Goal: Check status: Check status

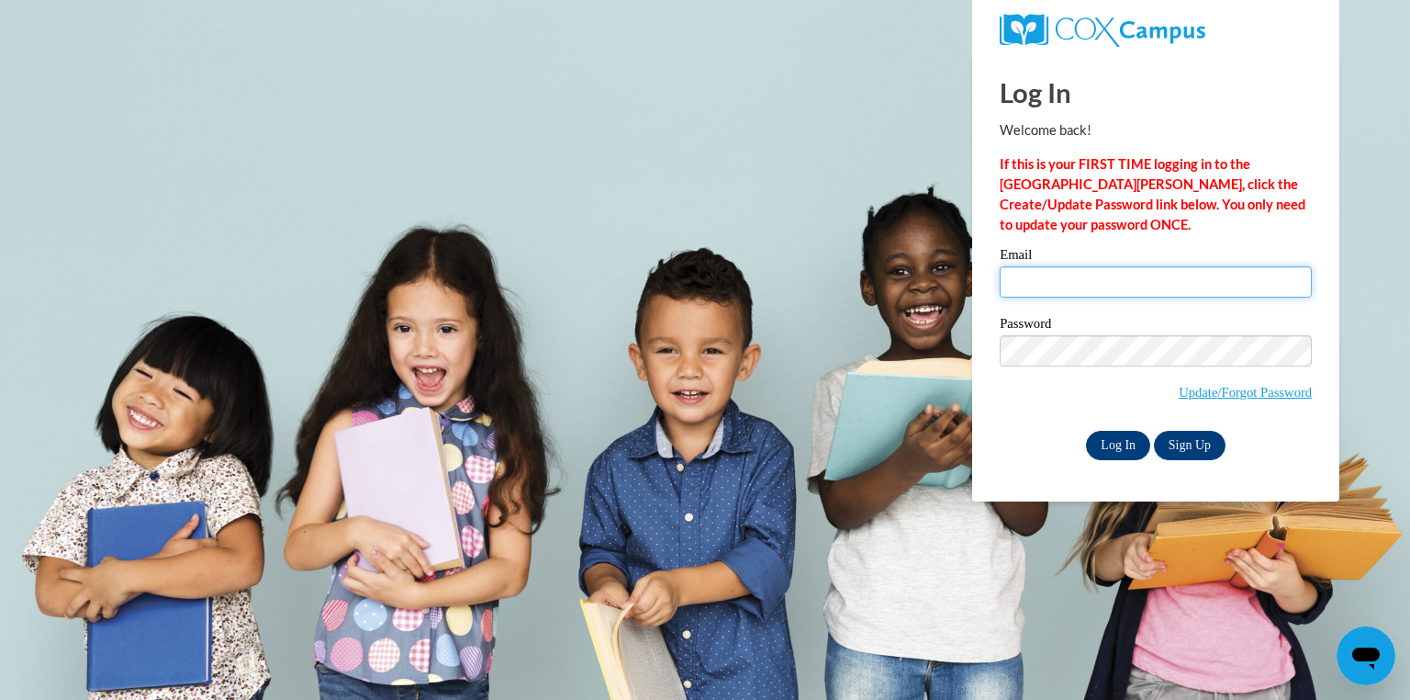
type input "Connie.cofer@ywcaatlanta.org"
click at [1105, 441] on input "Log In" at bounding box center [1118, 445] width 64 height 29
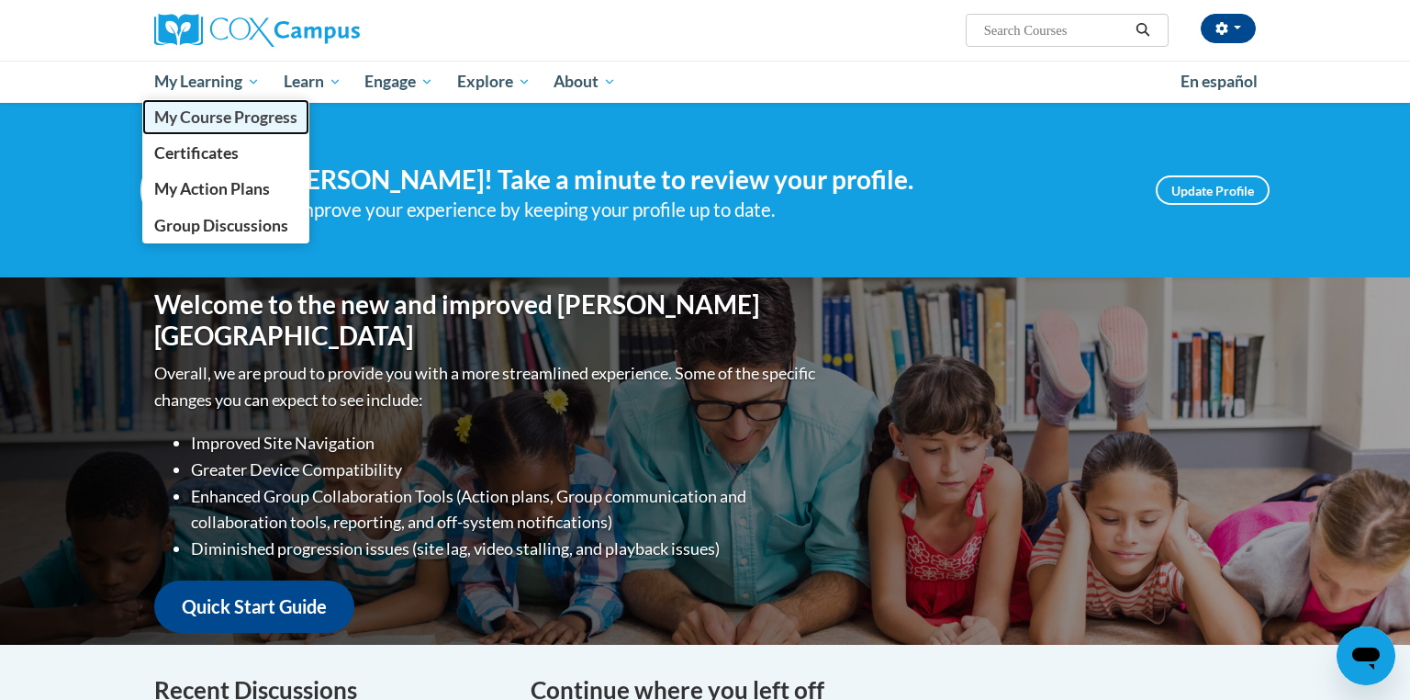
click at [213, 118] on span "My Course Progress" at bounding box center [225, 116] width 143 height 19
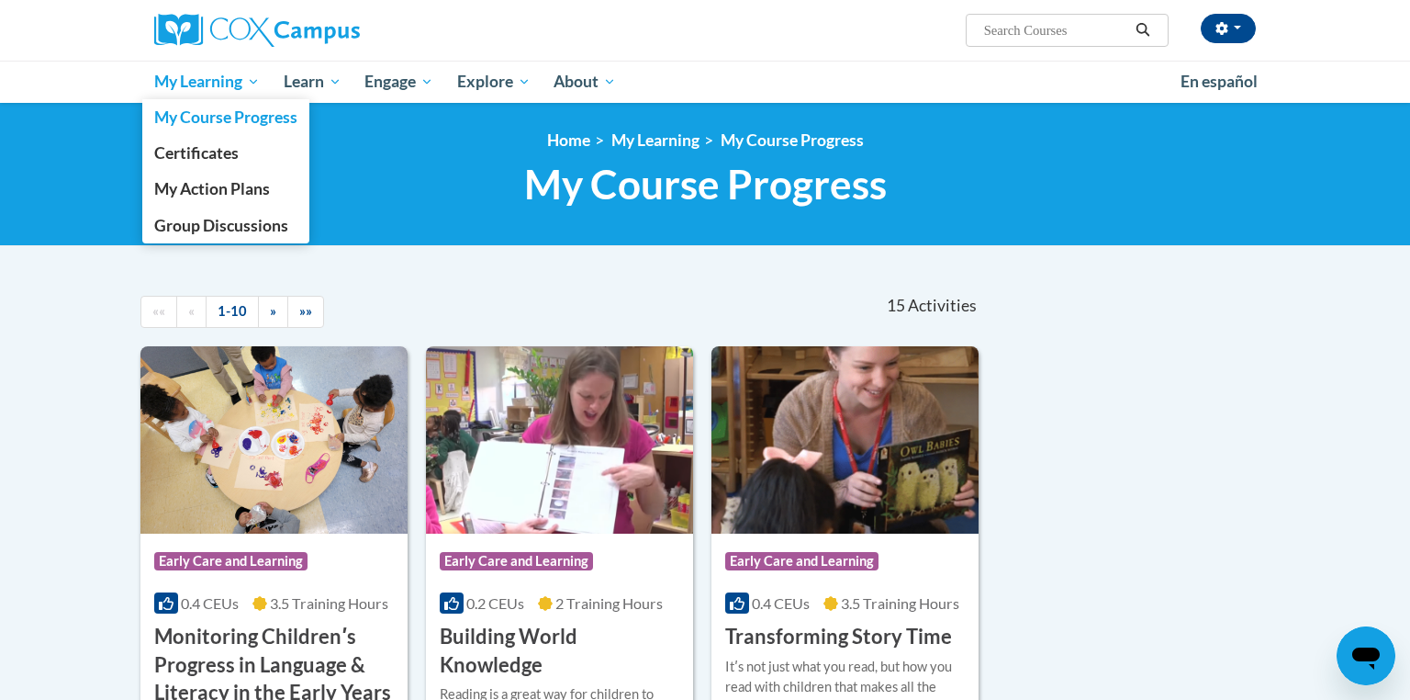
click at [206, 87] on span "My Learning" at bounding box center [207, 82] width 106 height 22
click at [197, 190] on span "My Action Plans" at bounding box center [212, 188] width 116 height 19
